Goal: Task Accomplishment & Management: Use online tool/utility

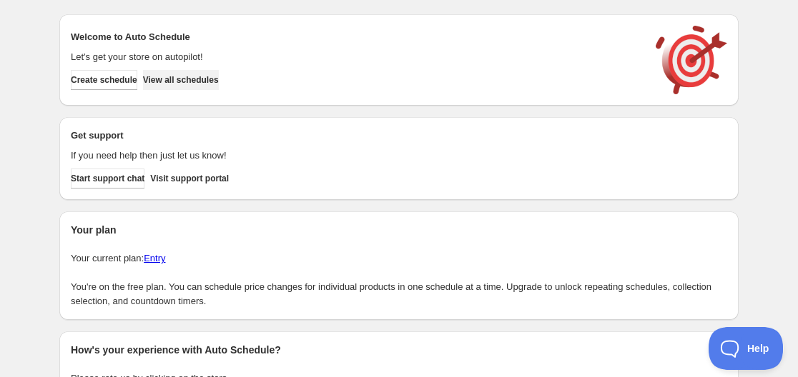
click at [193, 76] on span "View all schedules" at bounding box center [181, 79] width 76 height 11
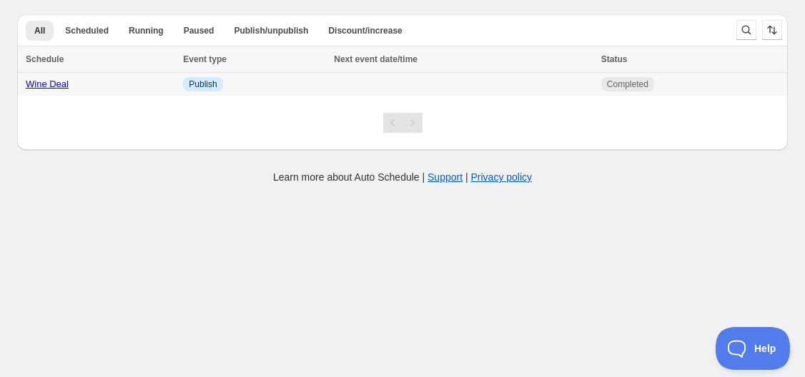
click at [181, 79] on td "Info Publish" at bounding box center [254, 85] width 151 height 24
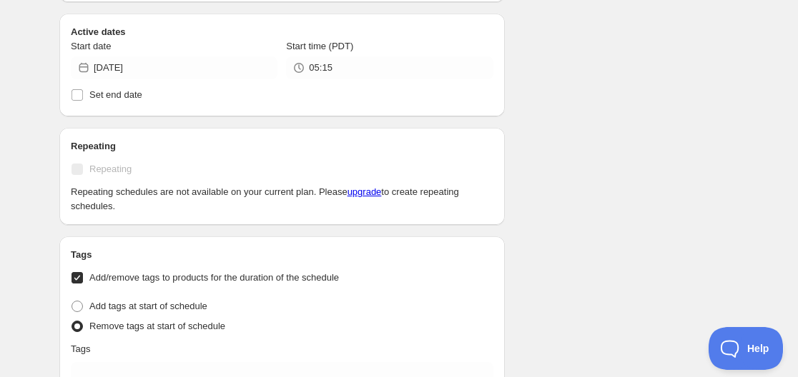
scroll to position [500, 0]
click at [79, 70] on icon at bounding box center [83, 67] width 9 height 10
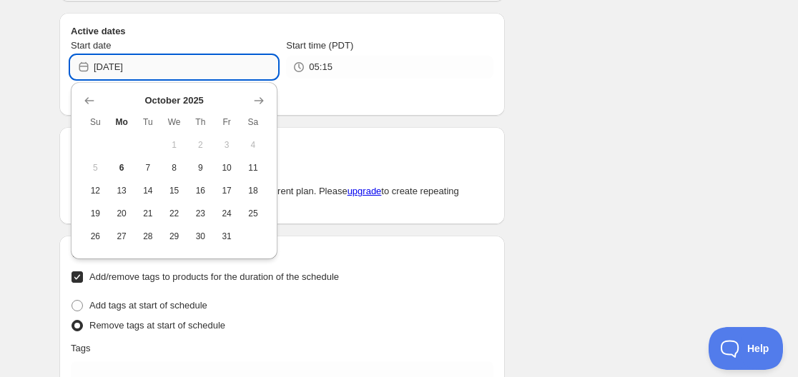
click at [125, 62] on input "2025-10-04" at bounding box center [186, 67] width 184 height 23
click at [121, 173] on span "6" at bounding box center [121, 167] width 15 height 11
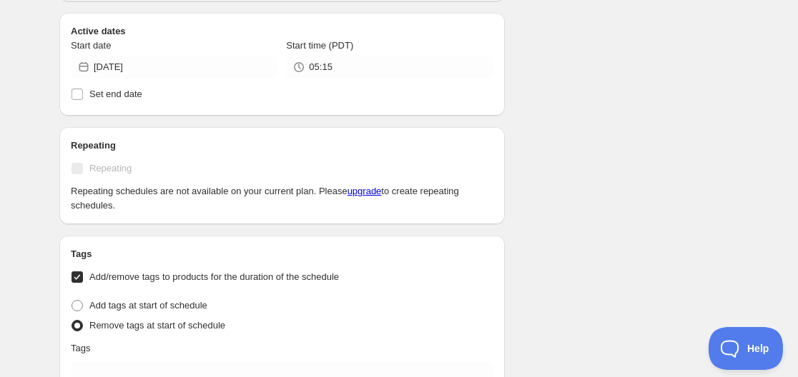
click at [85, 64] on icon at bounding box center [83, 67] width 9 height 10
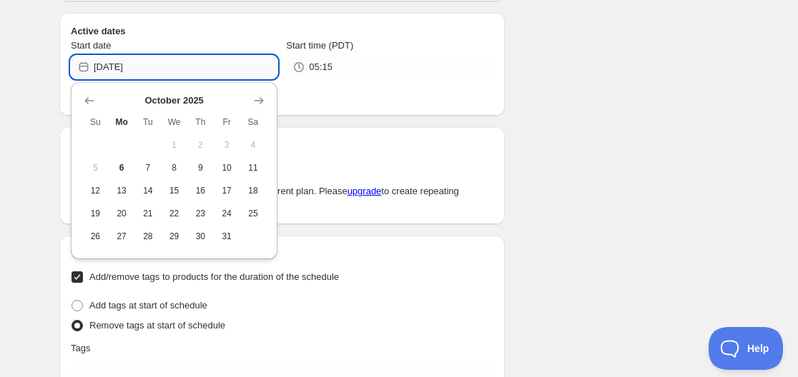
click at [104, 69] on input "2025-10-06" at bounding box center [186, 67] width 184 height 23
click at [94, 171] on span "5" at bounding box center [95, 167] width 15 height 11
click at [93, 167] on span "5" at bounding box center [95, 167] width 15 height 11
drag, startPoint x: 137, startPoint y: 66, endPoint x: 144, endPoint y: 66, distance: 7.2
click at [144, 66] on input "2025-10-06" at bounding box center [186, 67] width 184 height 23
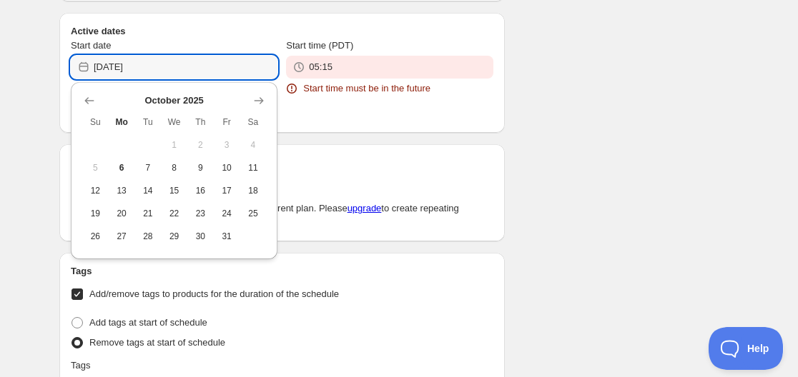
type input "[DATE]"
click at [330, 69] on input "05:15" at bounding box center [401, 67] width 184 height 23
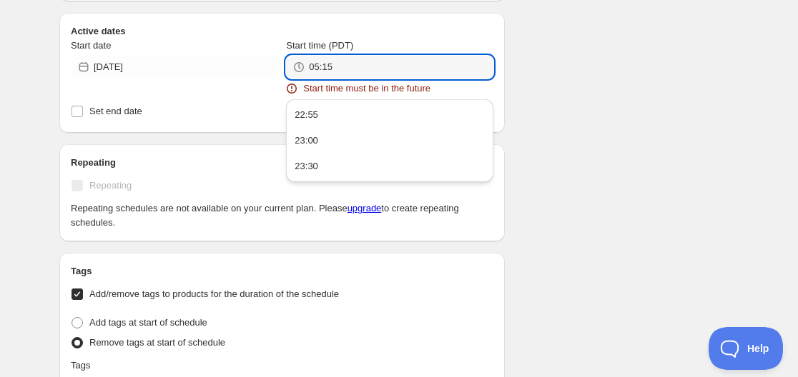
drag, startPoint x: 317, startPoint y: 68, endPoint x: 305, endPoint y: 67, distance: 11.5
click at [305, 67] on div "05:15" at bounding box center [389, 67] width 207 height 23
click at [322, 69] on input "10:15" at bounding box center [401, 67] width 184 height 23
drag, startPoint x: 317, startPoint y: 68, endPoint x: 310, endPoint y: 70, distance: 7.5
click at [310, 70] on input "10:15" at bounding box center [401, 67] width 184 height 23
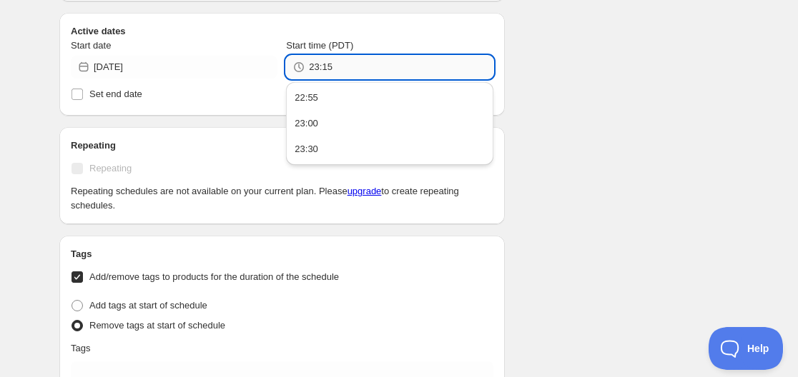
drag, startPoint x: 321, startPoint y: 65, endPoint x: 338, endPoint y: 69, distance: 17.5
click at [338, 69] on input "23:15" at bounding box center [401, 67] width 184 height 23
type input "23:00"
click at [568, 79] on div "Schedule name Wine Deal Your customers won't see this Action Action Publish pro…" at bounding box center [393, 333] width 691 height 1580
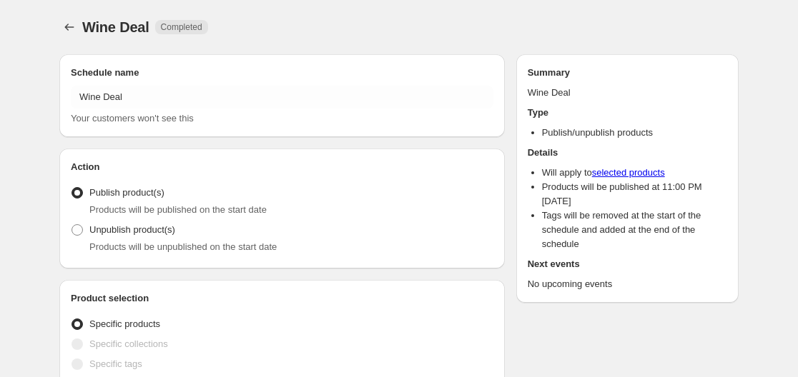
radio input "true"
checkbox input "true"
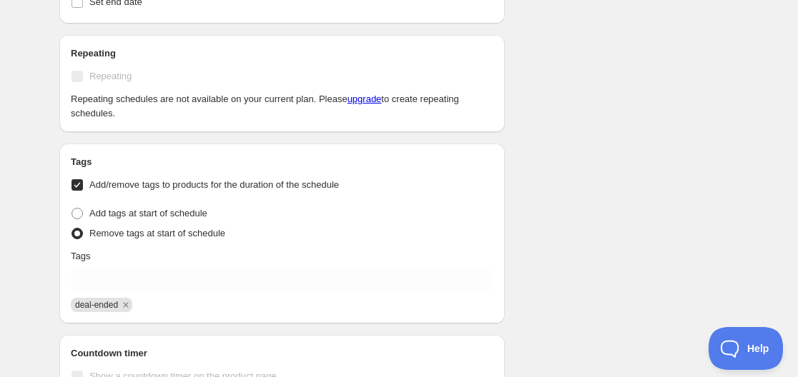
scroll to position [500, 0]
